Goal: Transaction & Acquisition: Book appointment/travel/reservation

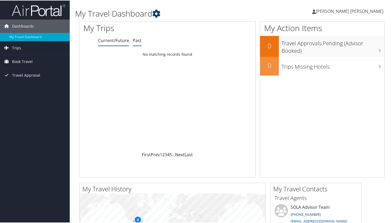
click at [138, 40] on link "Past" at bounding box center [137, 40] width 9 height 6
click at [22, 58] on span "Book Travel" at bounding box center [22, 60] width 21 height 13
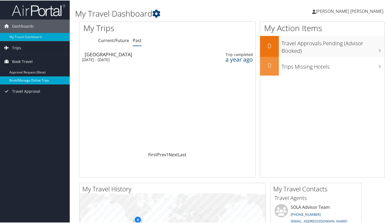
click at [24, 79] on link "Book/Manage Online Trips" at bounding box center [35, 80] width 70 height 8
click at [31, 78] on link "Book/Manage Online Trips" at bounding box center [35, 80] width 70 height 8
